Goal: Task Accomplishment & Management: Use online tool/utility

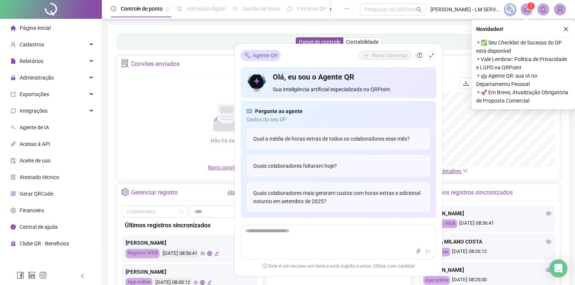
click at [51, 32] on li "Página inicial" at bounding box center [51, 27] width 98 height 15
click at [54, 31] on li "Página inicial" at bounding box center [51, 27] width 98 height 15
click at [433, 53] on button "button" at bounding box center [431, 55] width 9 height 9
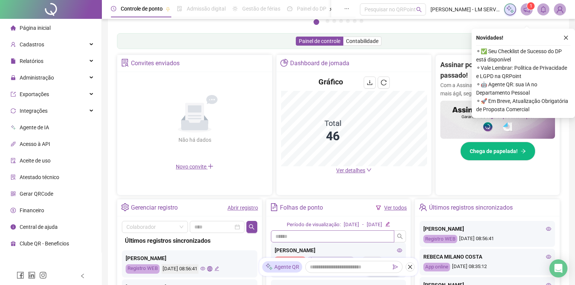
scroll to position [121, 0]
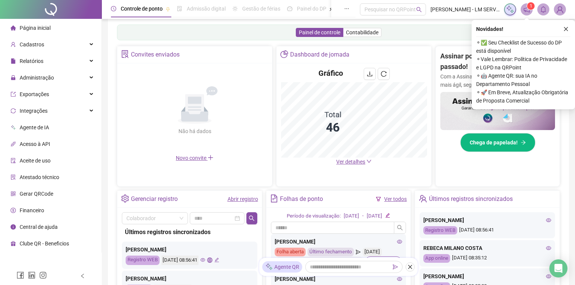
click at [385, 202] on link "Ver todos" at bounding box center [395, 199] width 23 height 6
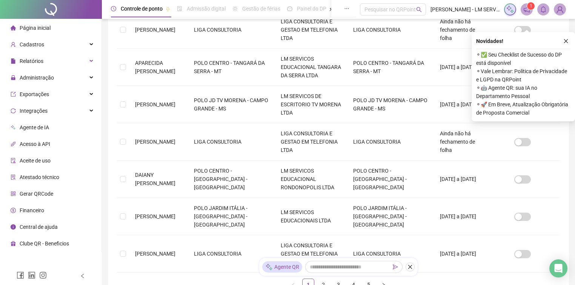
scroll to position [282, 0]
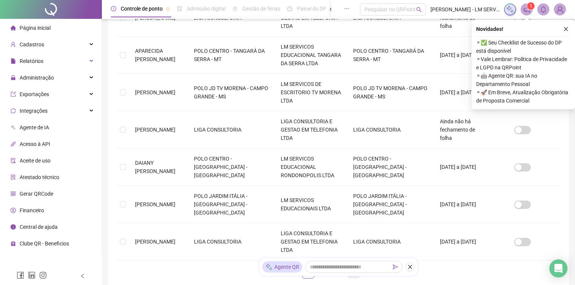
click at [352, 267] on link "4" at bounding box center [353, 272] width 11 height 11
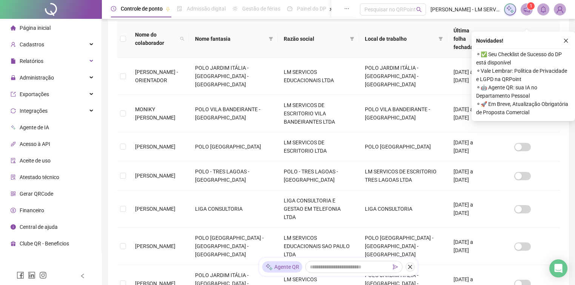
scroll to position [132, 0]
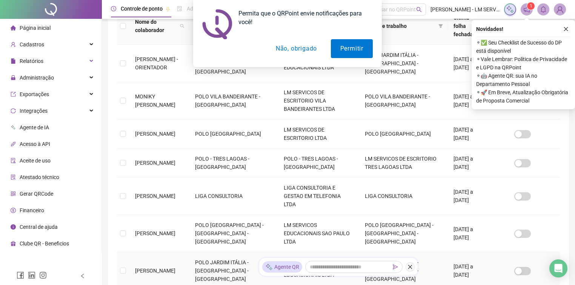
click at [127, 252] on td at bounding box center [123, 270] width 12 height 37
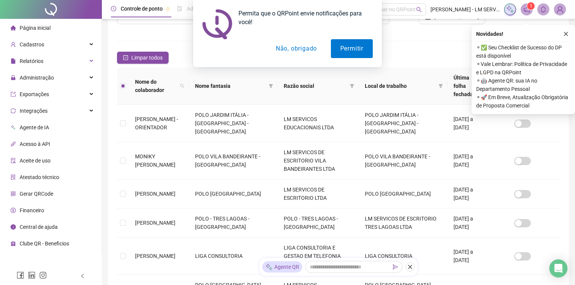
scroll to position [72, 0]
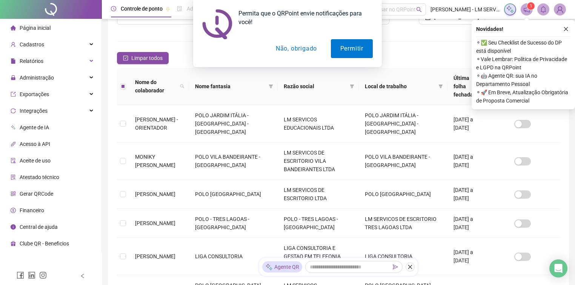
click at [564, 30] on div "Permita que o QRPoint envie notificações para você! Permitir Não, obrigado" at bounding box center [287, 33] width 575 height 67
click at [565, 28] on div "Permita que o QRPoint envie notificações para você! Permitir Não, obrigado" at bounding box center [287, 33] width 575 height 67
click at [307, 46] on button "Não, obrigado" at bounding box center [296, 48] width 60 height 19
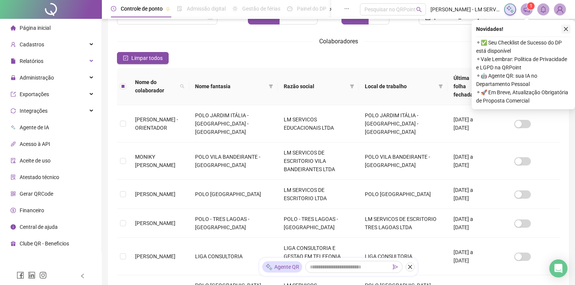
click at [567, 29] on icon "close" at bounding box center [565, 28] width 5 height 5
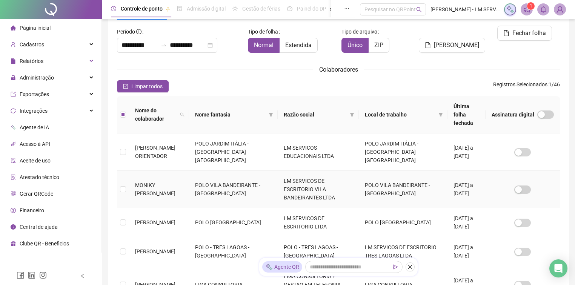
scroll to position [0, 0]
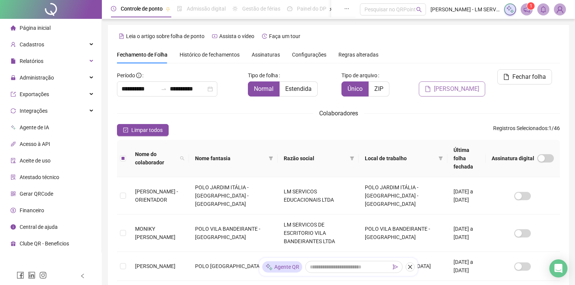
click at [455, 81] on button "Gerar espelho" at bounding box center [452, 88] width 66 height 15
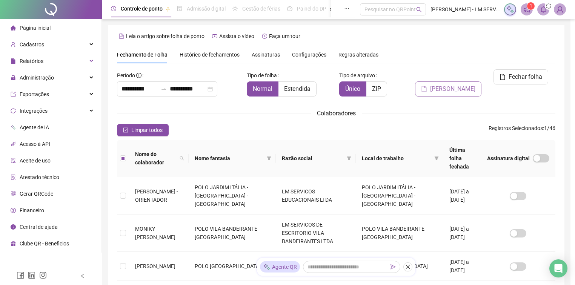
scroll to position [12, 0]
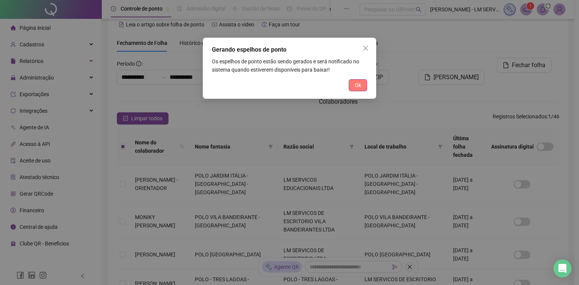
click at [357, 86] on span "Ok" at bounding box center [358, 85] width 6 height 8
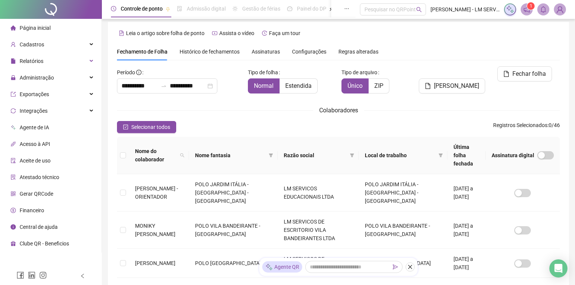
scroll to position [0, 0]
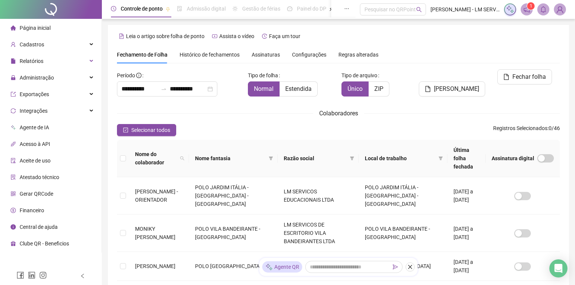
click at [44, 27] on span "Página inicial" at bounding box center [35, 28] width 31 height 6
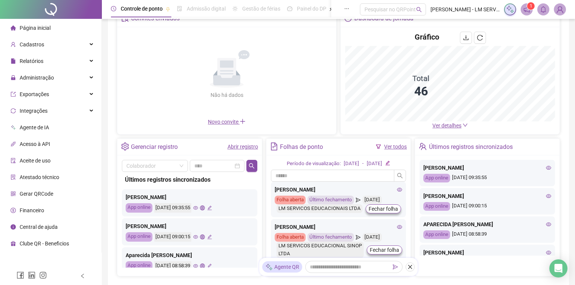
scroll to position [30, 0]
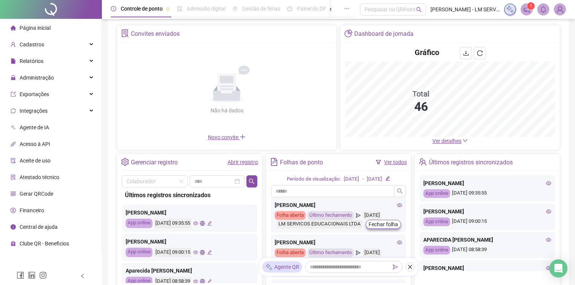
click at [400, 165] on link "Ver todos" at bounding box center [395, 162] width 23 height 6
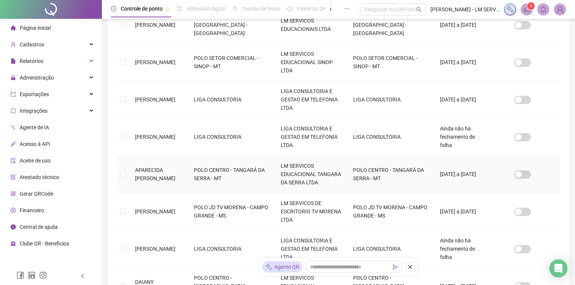
scroll to position [282, 0]
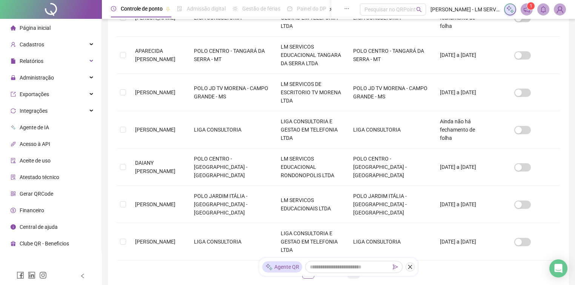
click at [352, 267] on link "4" at bounding box center [353, 272] width 11 height 11
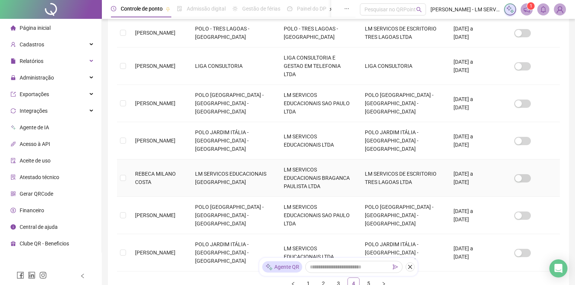
scroll to position [274, 0]
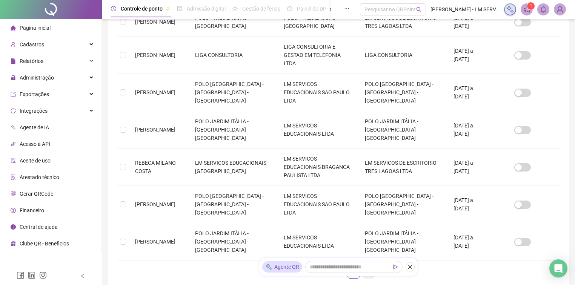
click at [364, 267] on link "5" at bounding box center [368, 272] width 11 height 11
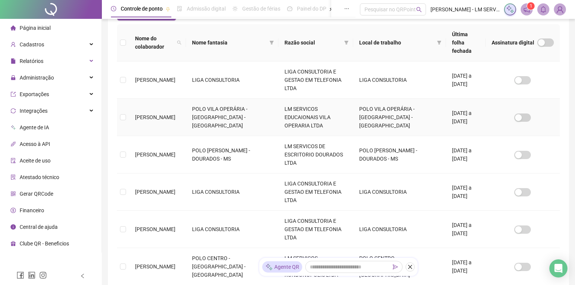
scroll to position [132, 0]
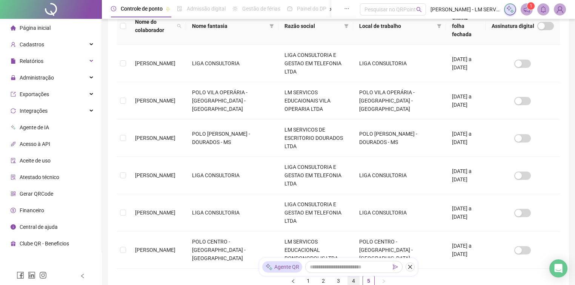
click at [352, 275] on link "4" at bounding box center [353, 280] width 11 height 11
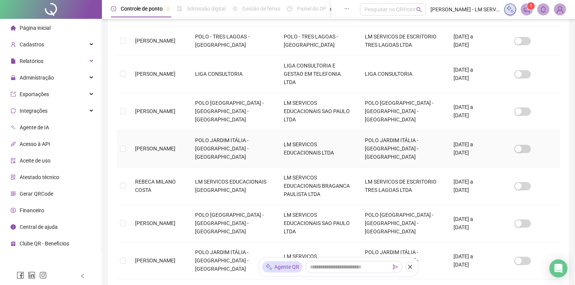
scroll to position [274, 0]
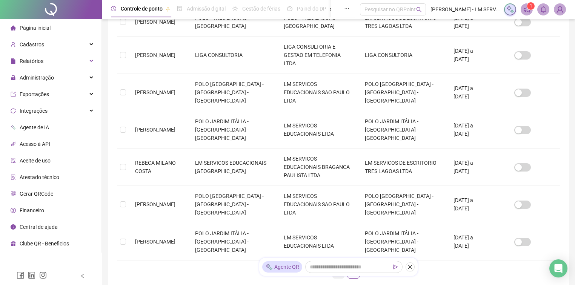
click at [340, 267] on link "3" at bounding box center [338, 272] width 11 height 11
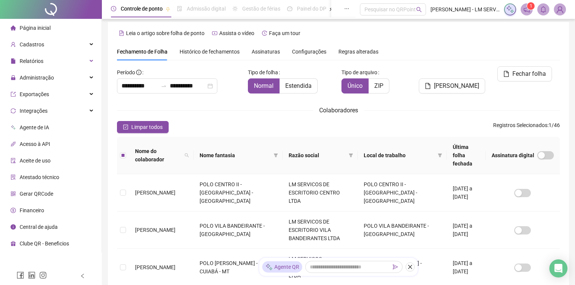
scroll to position [0, 0]
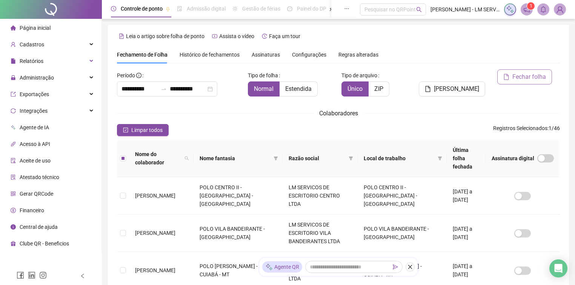
click at [511, 74] on button "Fechar folha" at bounding box center [524, 76] width 55 height 15
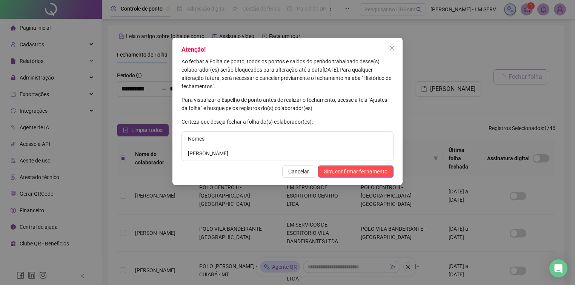
scroll to position [12, 0]
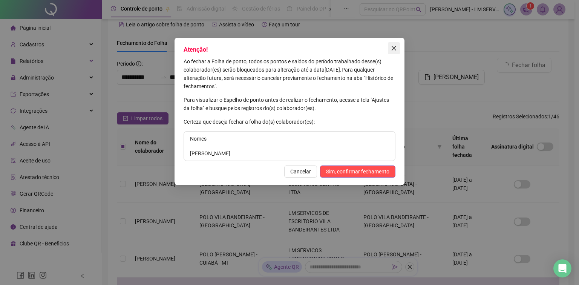
click at [395, 48] on icon "close" at bounding box center [394, 48] width 6 height 6
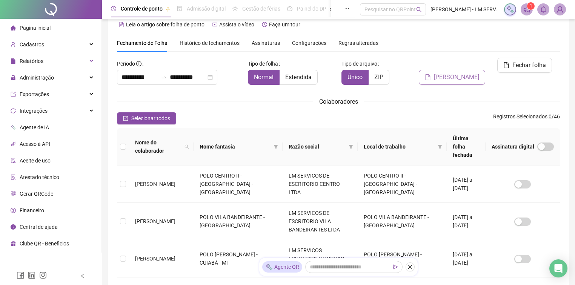
click at [453, 73] on span "Gerar espelho" at bounding box center [456, 77] width 45 height 9
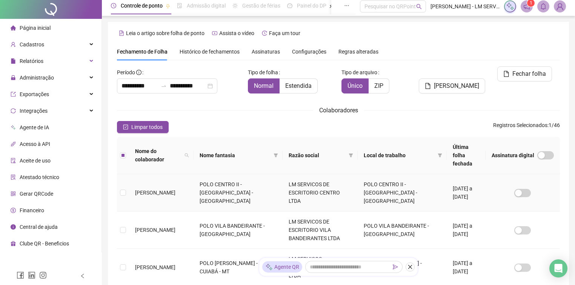
scroll to position [0, 0]
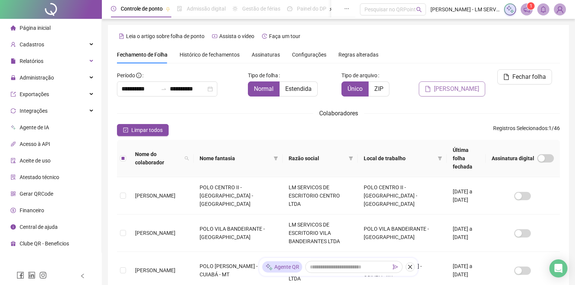
click at [431, 86] on icon "file" at bounding box center [428, 89] width 6 height 6
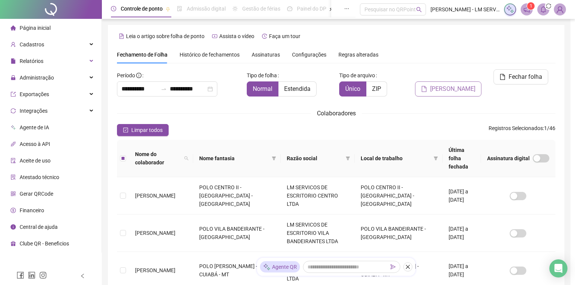
scroll to position [12, 0]
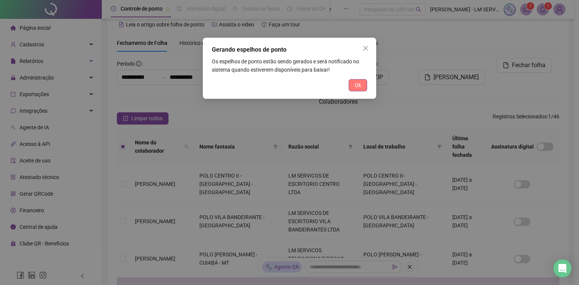
click at [358, 87] on span "Ok" at bounding box center [358, 85] width 6 height 8
